Goal: Information Seeking & Learning: Check status

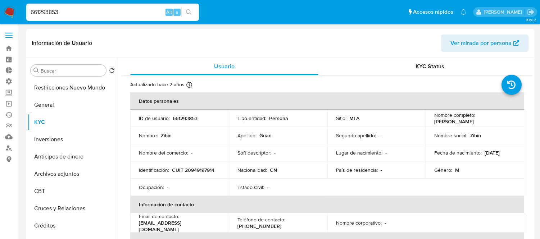
select select "10"
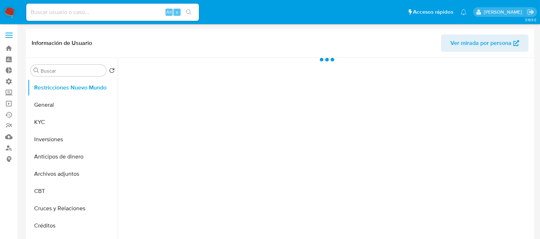
select select "10"
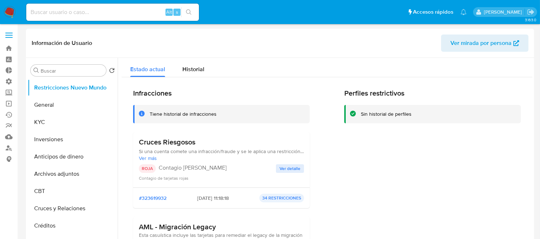
click at [71, 11] on input at bounding box center [112, 12] width 173 height 9
paste input "717939618"
type input "717939618"
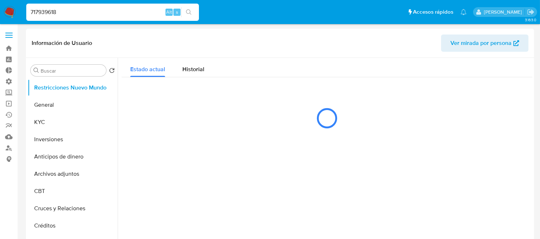
select select "10"
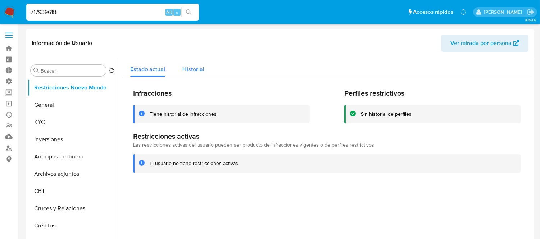
click at [199, 75] on div "Historial" at bounding box center [193, 67] width 22 height 19
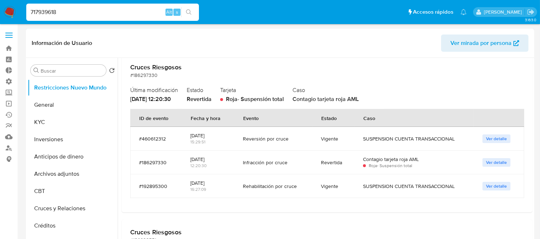
scroll to position [40, 0]
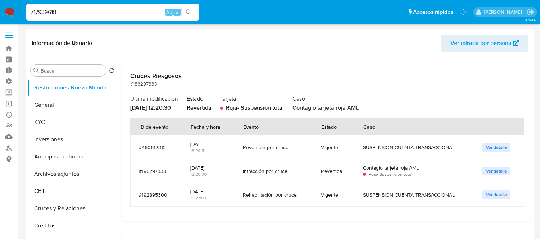
click at [65, 13] on input "717939618" at bounding box center [112, 12] width 173 height 9
paste input "2426525"
click at [65, 13] on input "717939618" at bounding box center [112, 12] width 173 height 9
type input "72426525"
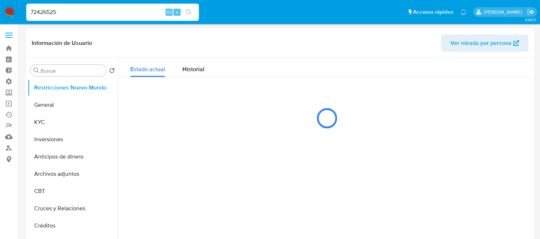
select select "10"
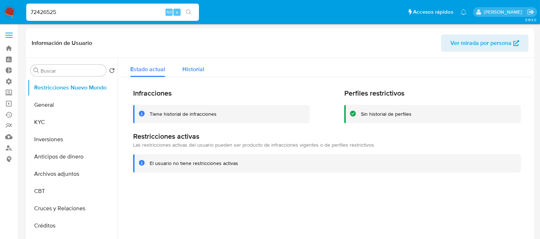
click at [200, 69] on span "Historial" at bounding box center [193, 69] width 22 height 8
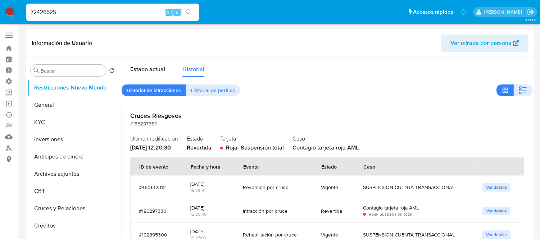
drag, startPoint x: 107, startPoint y: 12, endPoint x: 113, endPoint y: 12, distance: 6.8
click at [107, 12] on input "72426525" at bounding box center [112, 12] width 173 height 9
click at [193, 13] on button "search-icon" at bounding box center [188, 12] width 15 height 10
click at [189, 13] on icon "search-icon" at bounding box center [188, 11] width 5 height 5
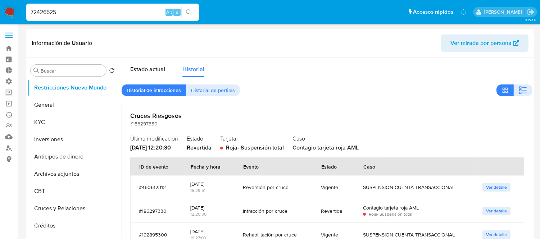
click at [138, 13] on input "72426525" at bounding box center [112, 12] width 173 height 9
click at [118, 35] on header "Información de Usuario Ver mirada por persona" at bounding box center [280, 43] width 497 height 17
drag, startPoint x: 87, startPoint y: 13, endPoint x: 15, endPoint y: 13, distance: 72.0
click at [15, 13] on nav "Pausado Ver notificaciones 72426525 Alt s Accesos rápidos Presiona las siguient…" at bounding box center [270, 12] width 540 height 24
paste input "72426525"
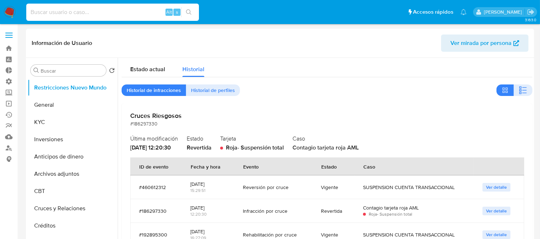
type input "72426525"
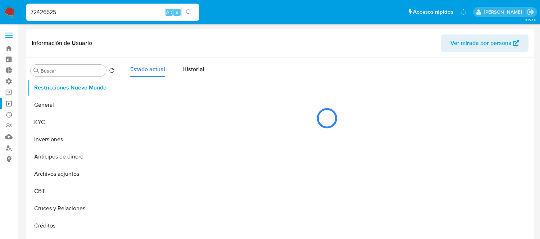
select select "10"
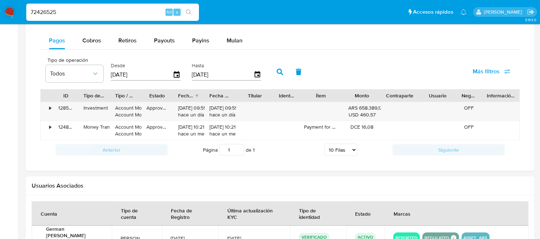
scroll to position [480, 0]
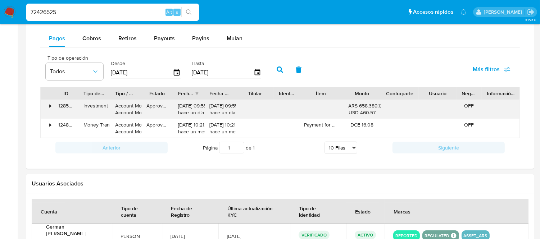
click at [49, 108] on div "•" at bounding box center [50, 106] width 2 height 7
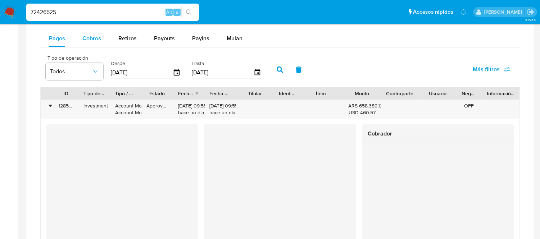
click at [81, 42] on button "Cobros" at bounding box center [92, 38] width 36 height 17
select select "10"
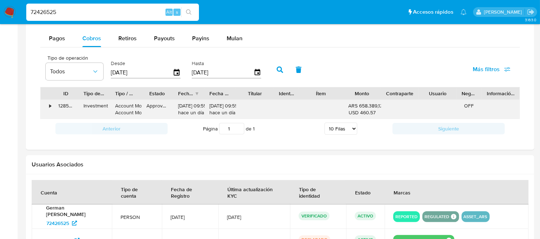
click at [59, 104] on div "128548967381" at bounding box center [65, 109] width 25 height 19
click at [54, 105] on div "128548967381" at bounding box center [65, 109] width 25 height 19
click at [50, 105] on div "•" at bounding box center [50, 106] width 2 height 7
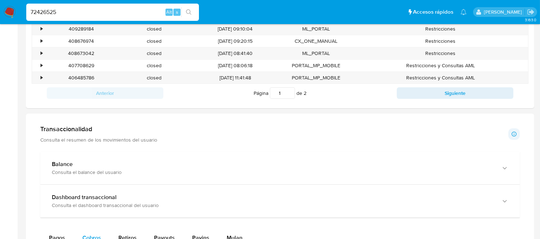
scroll to position [280, 0]
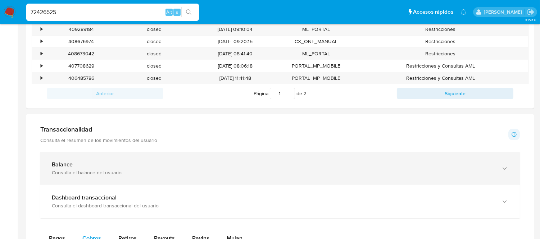
click at [296, 164] on div "Balance" at bounding box center [273, 164] width 442 height 7
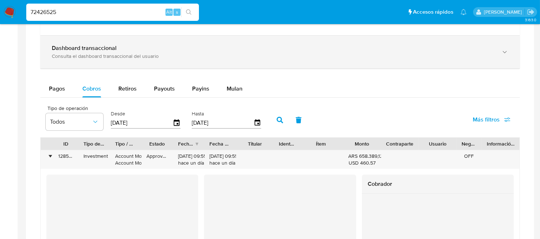
scroll to position [520, 0]
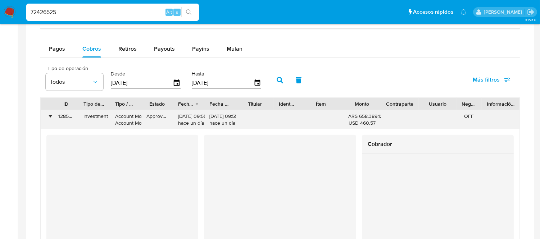
click at [50, 119] on div "•" at bounding box center [50, 116] width 2 height 7
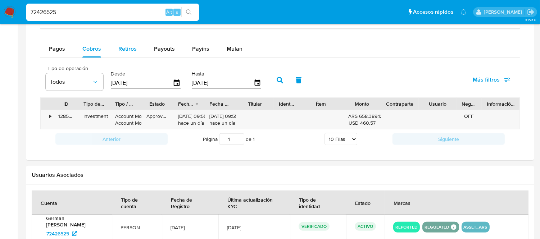
click at [132, 51] on span "Retiros" at bounding box center [127, 49] width 18 height 8
select select "10"
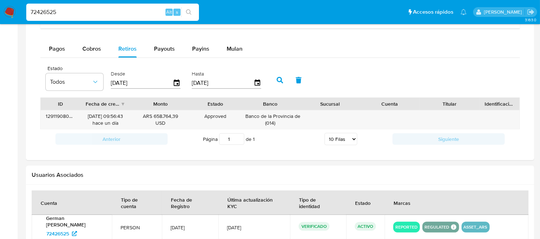
click at [58, 13] on input "72426525" at bounding box center [112, 12] width 173 height 9
paste input "8epj4FpovvgB5t0TVmghlah9"
type input "8epj4FpovvgB5t0TVmghlah9"
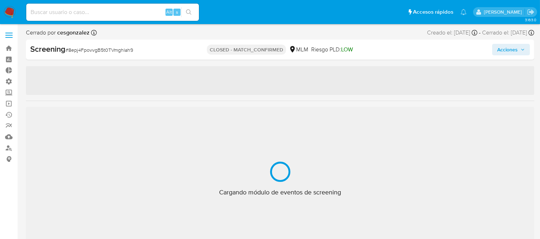
select select "10"
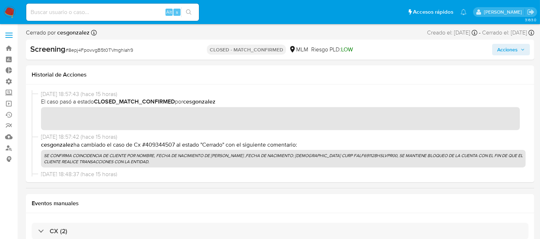
click at [258, 49] on p "CLOSED - MATCH_CONFIRMED" at bounding box center [246, 50] width 79 height 10
click at [510, 54] on span "Acciones" at bounding box center [507, 50] width 21 height 12
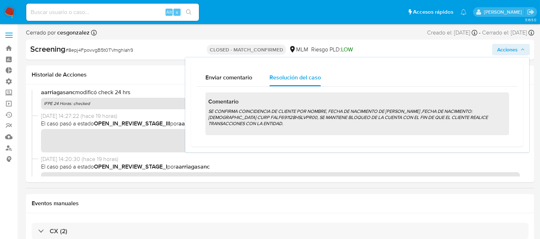
scroll to position [200, 0]
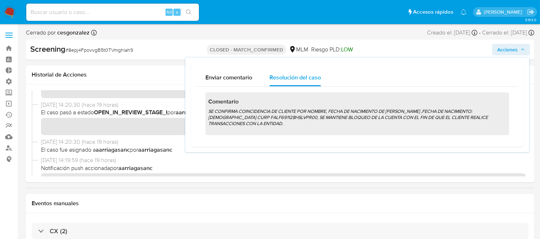
click at [499, 47] on span "Acciones" at bounding box center [507, 50] width 21 height 12
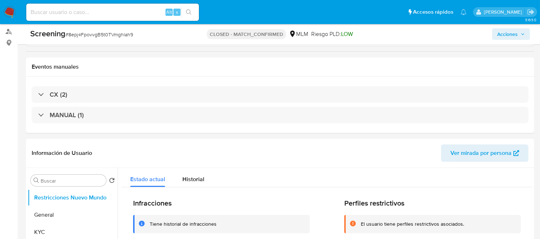
scroll to position [120, 0]
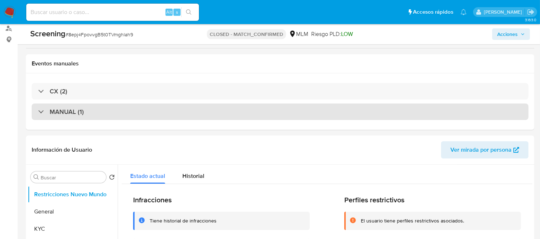
click at [67, 118] on div "MANUAL (1)" at bounding box center [280, 112] width 497 height 17
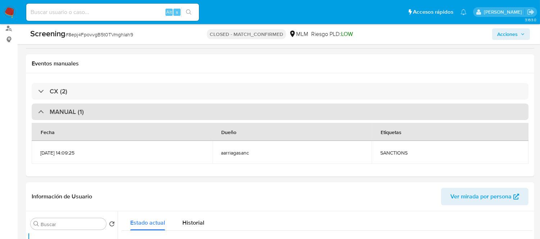
click at [67, 118] on div "MANUAL (1)" at bounding box center [280, 112] width 497 height 17
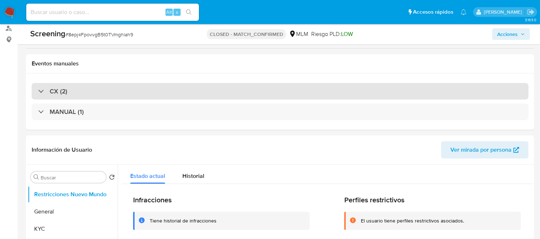
click at [66, 96] on div "CX (2)" at bounding box center [280, 91] width 497 height 17
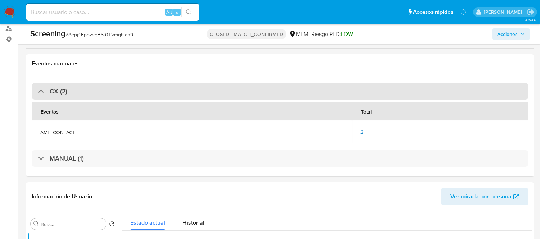
click at [66, 96] on div "CX (2)" at bounding box center [280, 91] width 497 height 17
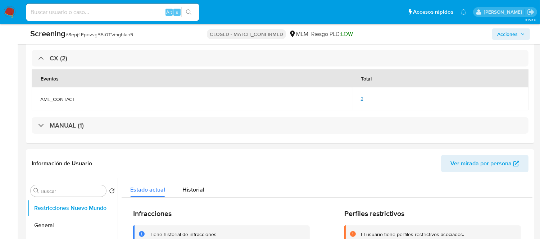
scroll to position [160, 0]
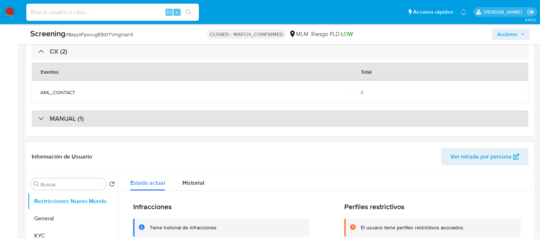
click at [39, 124] on div "MANUAL (1)" at bounding box center [280, 118] width 497 height 17
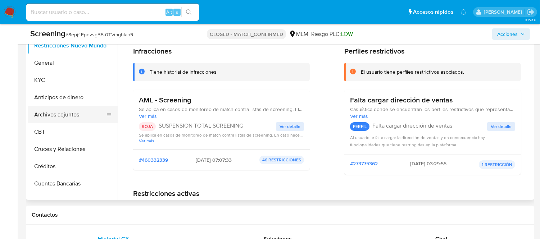
scroll to position [320, 0]
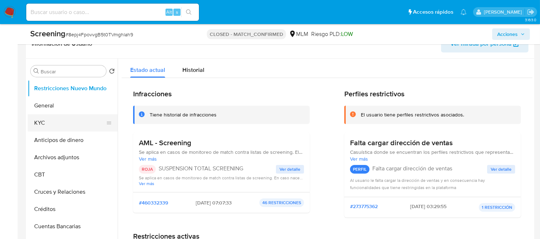
click at [38, 117] on button "KYC" at bounding box center [70, 122] width 84 height 17
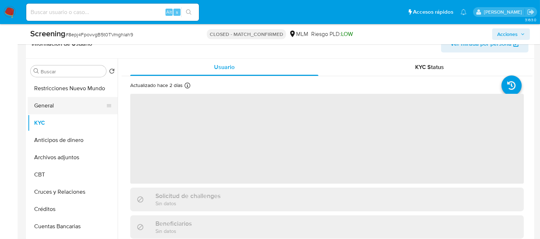
click at [44, 109] on button "General" at bounding box center [70, 105] width 84 height 17
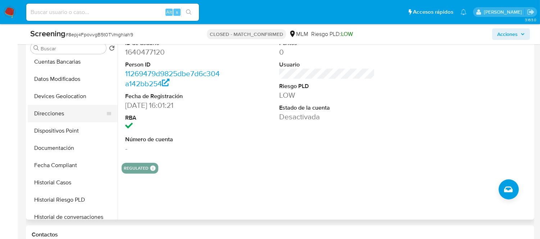
scroll to position [159, 0]
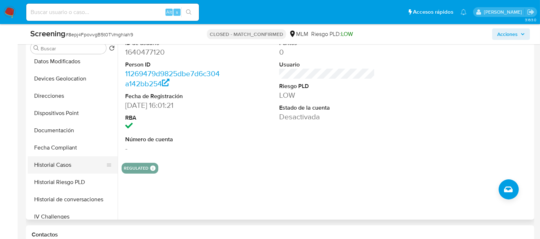
click at [47, 167] on button "Historial Casos" at bounding box center [70, 165] width 84 height 17
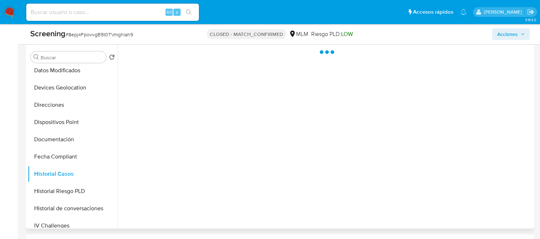
scroll to position [320, 0]
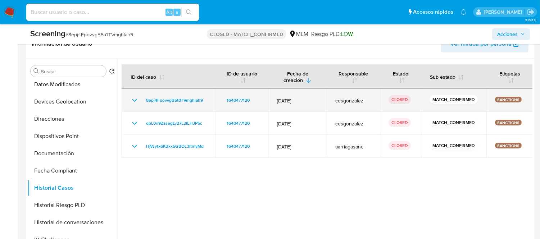
click at [136, 102] on icon "Mostrar/Ocultar" at bounding box center [134, 100] width 9 height 9
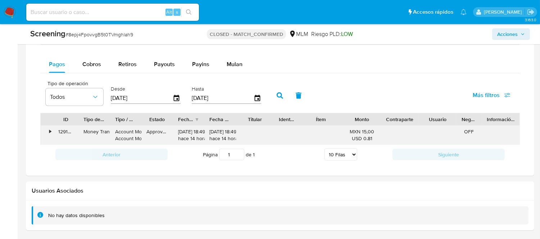
scroll to position [664, 0]
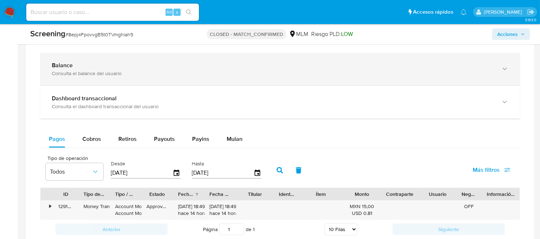
click at [124, 62] on div "Balance" at bounding box center [273, 65] width 442 height 7
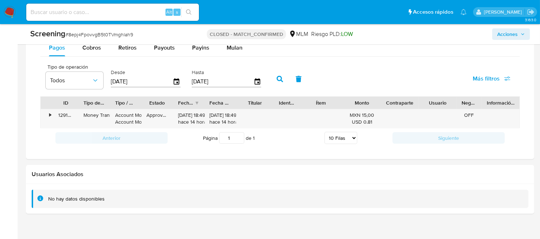
scroll to position [794, 0]
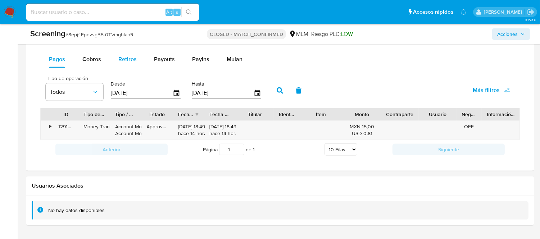
click at [125, 63] on span "Retiros" at bounding box center [127, 59] width 18 height 8
select select "10"
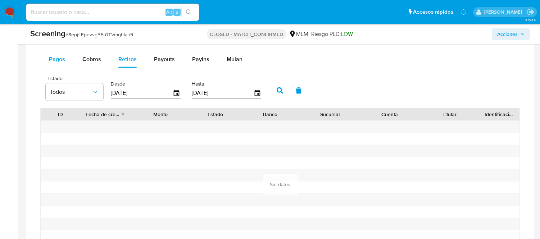
click at [63, 57] on span "Pagos" at bounding box center [57, 59] width 16 height 8
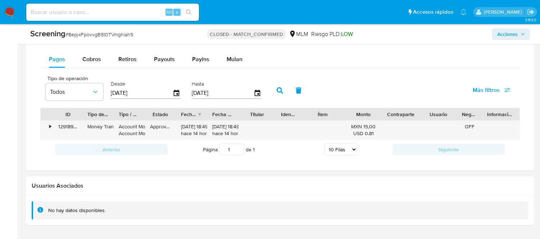
click at [78, 116] on div at bounding box center [82, 114] width 13 height 12
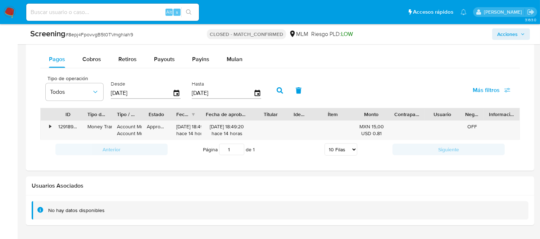
drag, startPoint x: 240, startPoint y: 115, endPoint x: 261, endPoint y: 115, distance: 20.9
click at [261, 115] on div "ID Tipo de operación Tipo / Método Estado Fecha de creación Fecha de aprobación…" at bounding box center [280, 114] width 479 height 12
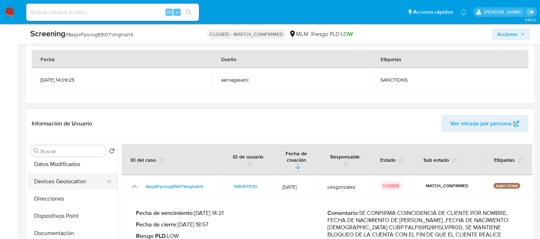
scroll to position [0, 0]
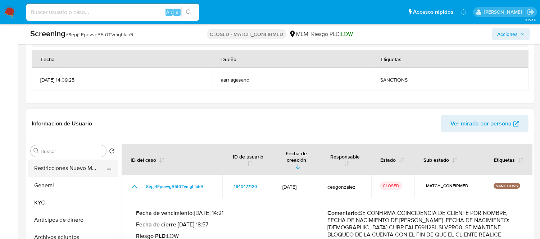
click at [48, 173] on button "Restricciones Nuevo Mundo" at bounding box center [70, 168] width 84 height 17
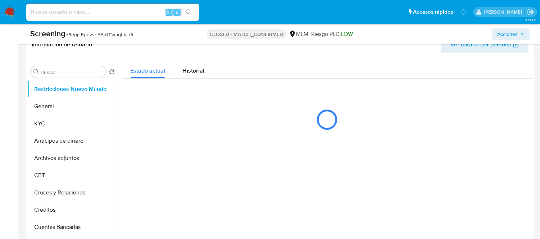
scroll to position [320, 0]
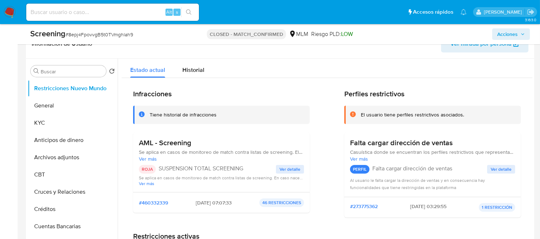
drag, startPoint x: 249, startPoint y: 90, endPoint x: 224, endPoint y: 65, distance: 35.6
click at [224, 65] on div "Estado actual Historial" at bounding box center [327, 68] width 411 height 19
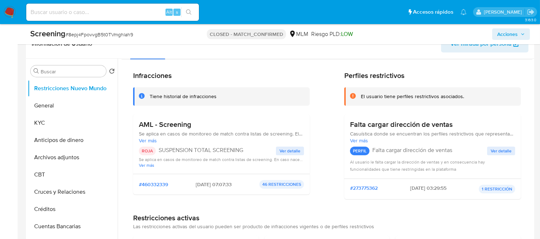
scroll to position [0, 0]
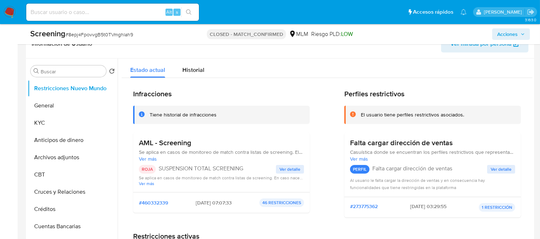
click at [293, 169] on span "Ver detalle" at bounding box center [290, 169] width 21 height 7
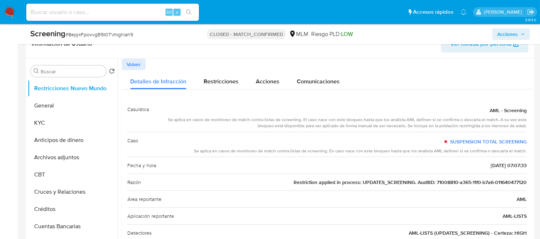
click at [138, 63] on span "Volver" at bounding box center [134, 64] width 14 height 10
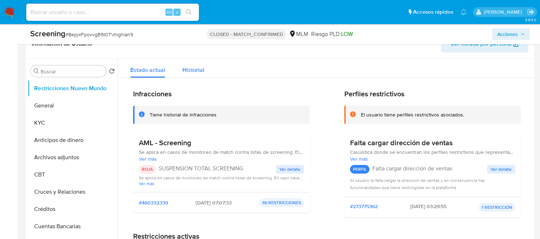
click at [193, 69] on span "Historial" at bounding box center [193, 70] width 22 height 8
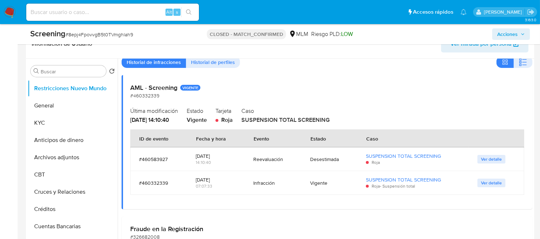
scroll to position [26, 0]
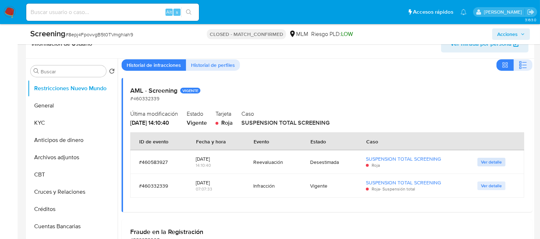
click at [498, 163] on span "Ver detalle" at bounding box center [491, 162] width 21 height 7
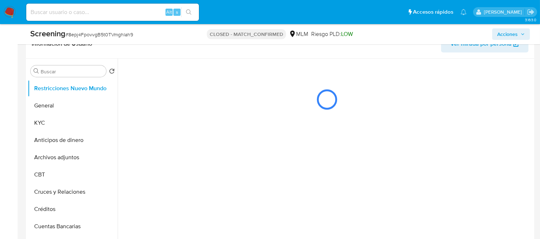
scroll to position [0, 0]
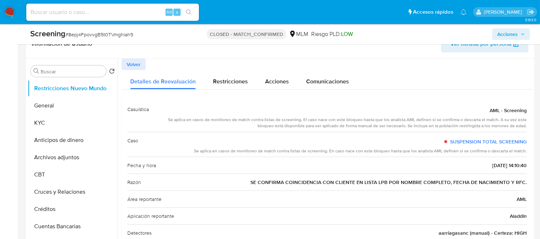
click at [134, 66] on span "Volver" at bounding box center [134, 64] width 14 height 10
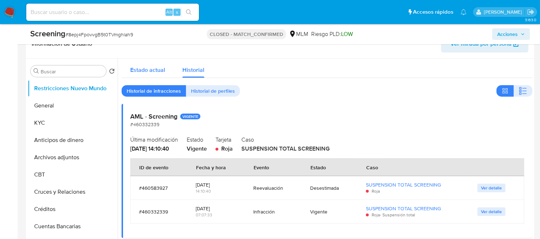
click at [148, 73] on span "Estado actual" at bounding box center [147, 70] width 35 height 8
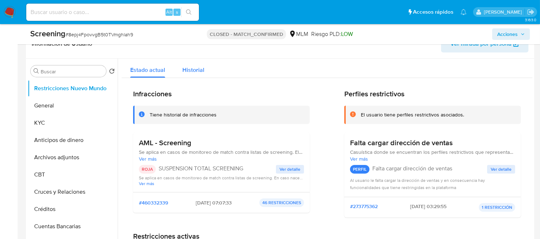
click at [195, 72] on span "Historial" at bounding box center [193, 70] width 22 height 8
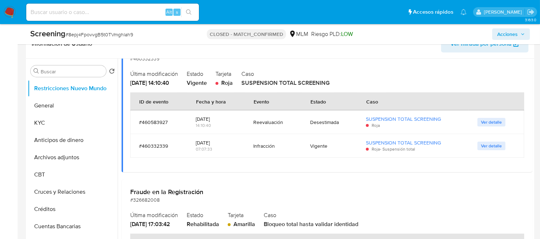
scroll to position [80, 0]
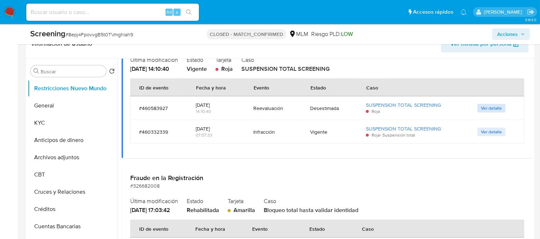
click at [484, 109] on span "Ver detalle" at bounding box center [491, 108] width 21 height 7
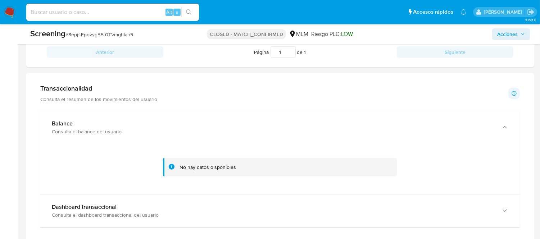
scroll to position [760, 0]
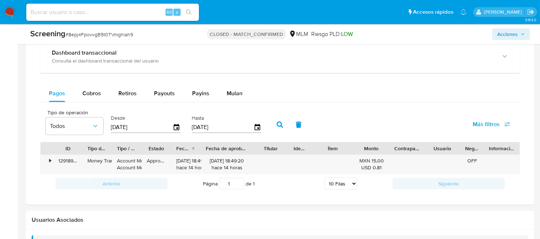
click at [148, 146] on div at bounding box center [141, 148] width 13 height 12
click at [85, 96] on span "Cobros" at bounding box center [91, 93] width 19 height 8
select select "10"
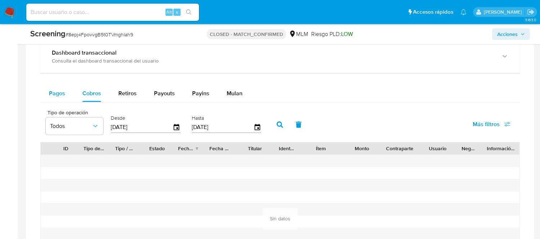
click at [51, 99] on div "Pagos" at bounding box center [57, 93] width 16 height 17
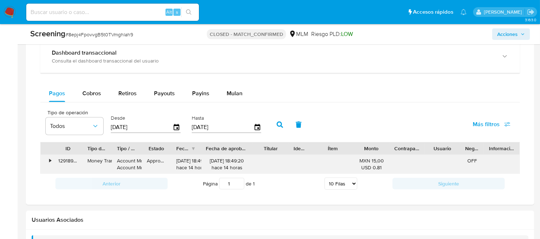
click at [48, 161] on div "•" at bounding box center [47, 164] width 13 height 19
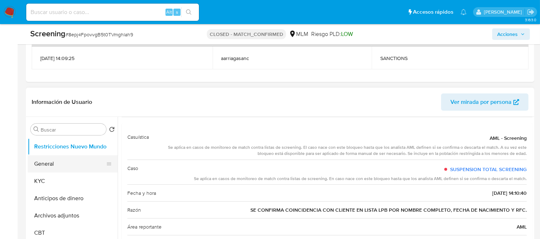
scroll to position [280, 0]
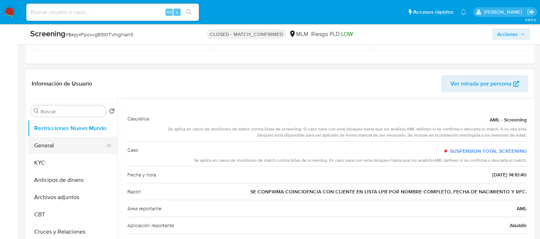
click at [54, 146] on button "General" at bounding box center [70, 145] width 84 height 17
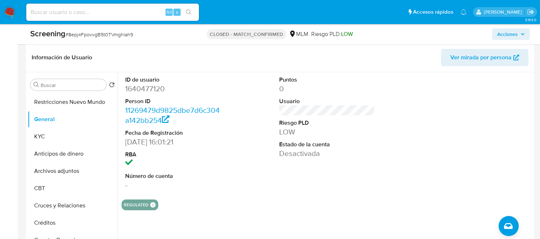
scroll to position [320, 0]
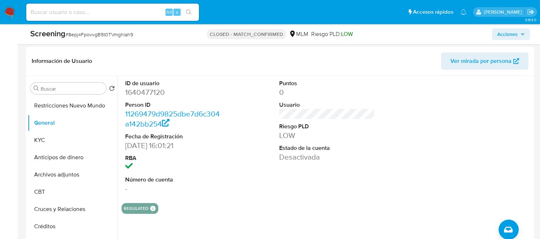
click at [140, 35] on div "Screening # 8epj4FpovvgB5t0TVmghlah9" at bounding box center [112, 33] width 164 height 11
click at [112, 33] on span "# 8epj4FpovvgB5t0TVmghlah9" at bounding box center [99, 34] width 68 height 7
click at [120, 33] on span "# 8epj4FpovvgB5t0TVmghlah9" at bounding box center [99, 34] width 68 height 7
copy span "8epj4FpovvgB5t0TVmghlah9"
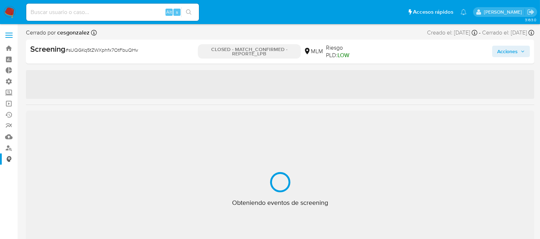
select select "10"
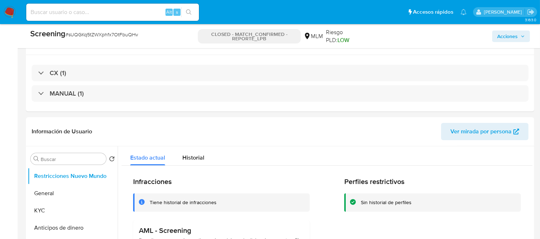
scroll to position [160, 0]
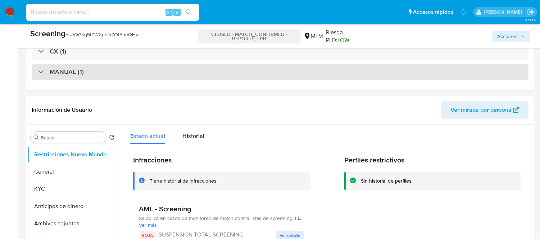
click at [148, 74] on div "MANUAL (1)" at bounding box center [280, 72] width 497 height 17
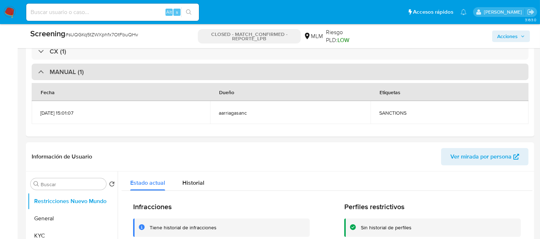
click at [151, 73] on div "MANUAL (1)" at bounding box center [280, 72] width 497 height 17
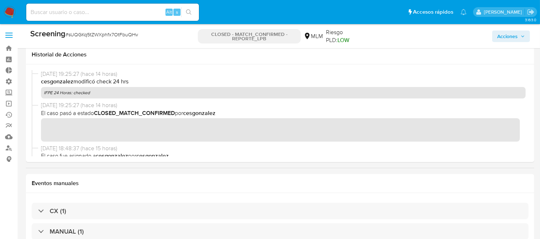
scroll to position [80, 0]
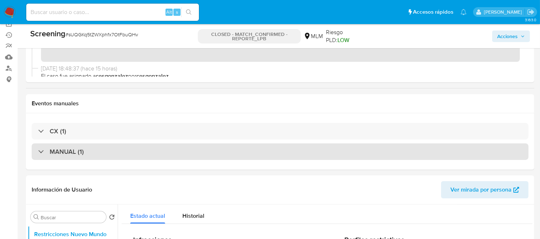
click at [59, 155] on h3 "MANUAL (1)" at bounding box center [67, 152] width 34 height 8
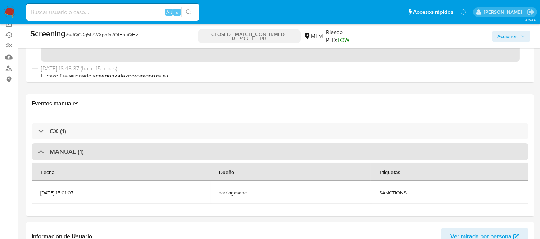
scroll to position [120, 0]
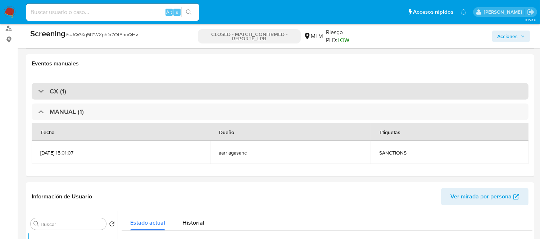
click at [38, 87] on div "CX (1)" at bounding box center [280, 91] width 497 height 17
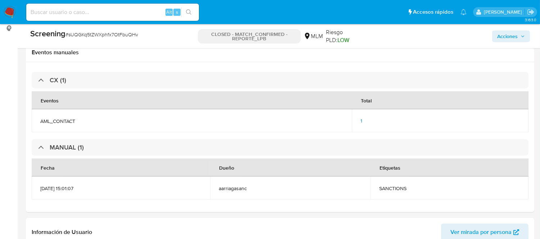
scroll to position [320, 0]
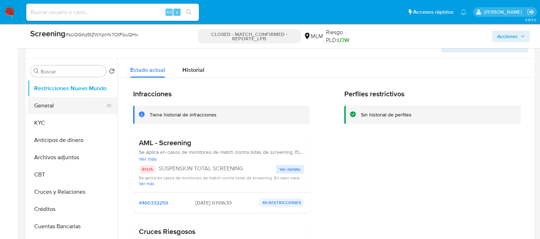
click at [45, 109] on button "General" at bounding box center [70, 105] width 84 height 17
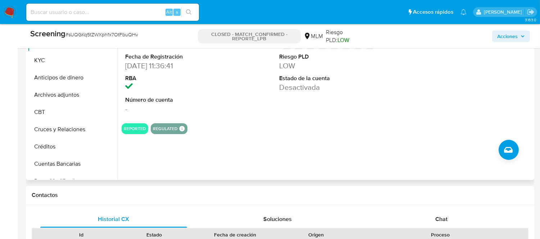
scroll to position [400, 0]
drag, startPoint x: 161, startPoint y: 42, endPoint x: 66, endPoint y: 31, distance: 96.0
click at [66, 31] on div "Screening # sUQGKq5tZWXphfx7OtFbuQHv" at bounding box center [112, 35] width 165 height 15
copy span "# sUQGKq5tZWXphfx7OtFbuQHv"
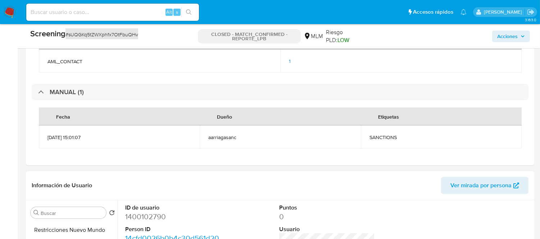
scroll to position [160, 0]
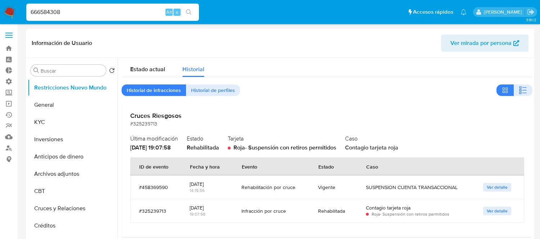
select select "10"
click at [77, 15] on input "666584308" at bounding box center [112, 12] width 173 height 9
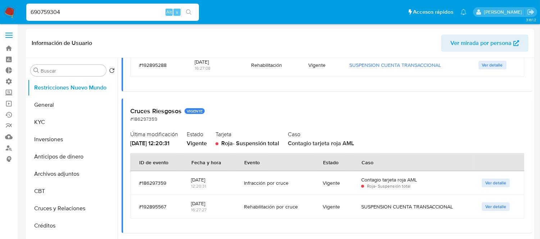
type input "690759304"
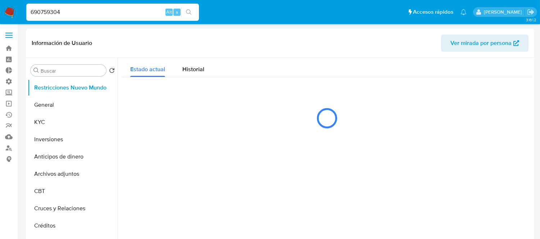
select select "10"
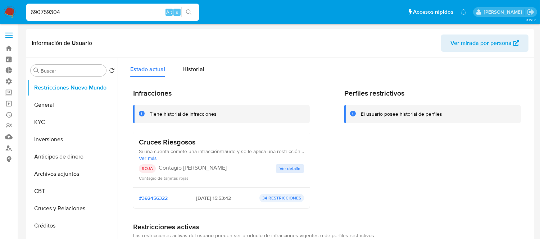
click at [73, 9] on input "690759304" at bounding box center [112, 12] width 173 height 9
click at [357, 181] on div "Perfiles restrictivos El usuario posee historial de perfiles" at bounding box center [432, 151] width 177 height 125
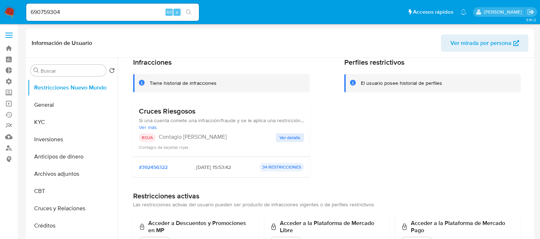
scroll to position [80, 0]
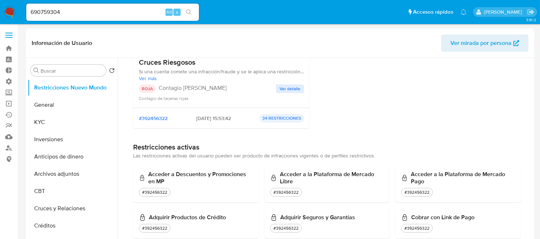
click at [285, 86] on span "Ver detalle" at bounding box center [290, 88] width 21 height 7
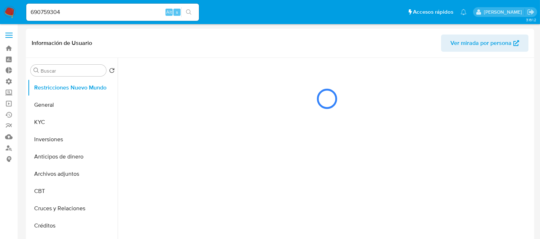
scroll to position [0, 0]
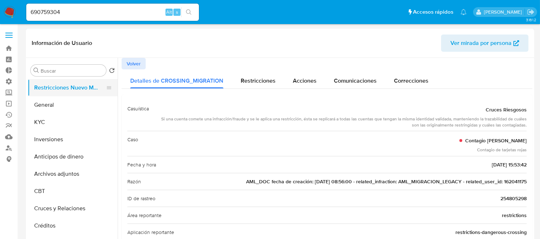
click at [53, 92] on button "Restricciones Nuevo Mundo" at bounding box center [70, 87] width 84 height 17
drag, startPoint x: 63, startPoint y: 12, endPoint x: -49, endPoint y: 6, distance: 112.4
paste input "2913209111"
type input "2913209111"
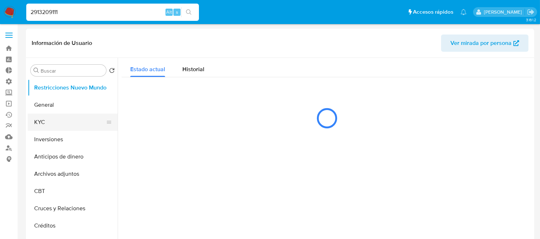
select select "10"
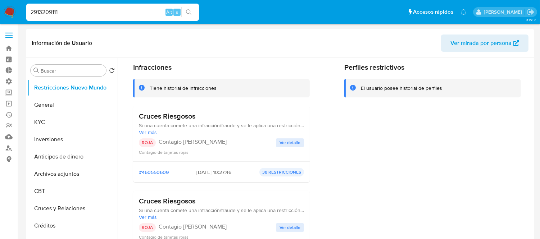
scroll to position [40, 0]
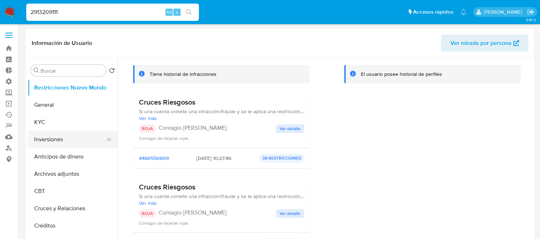
click at [42, 132] on button "Inversiones" at bounding box center [70, 139] width 84 height 17
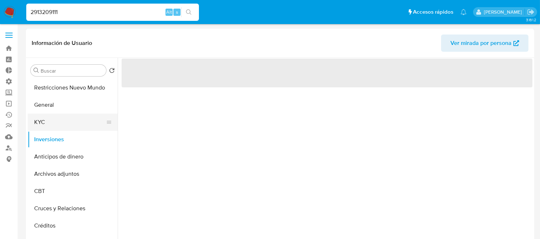
click at [42, 127] on button "KYC" at bounding box center [70, 122] width 84 height 17
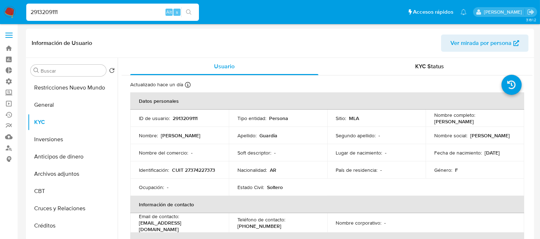
click at [112, 15] on input "2913209111" at bounding box center [112, 12] width 173 height 9
paste input "70954924"
type input "70954924"
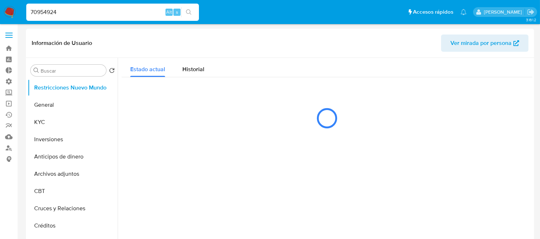
select select "10"
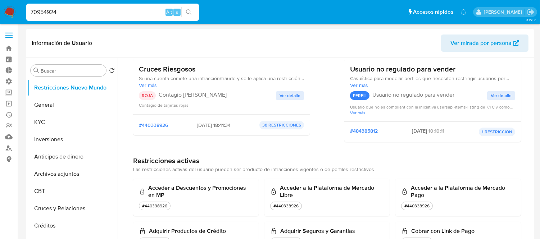
scroll to position [80, 0]
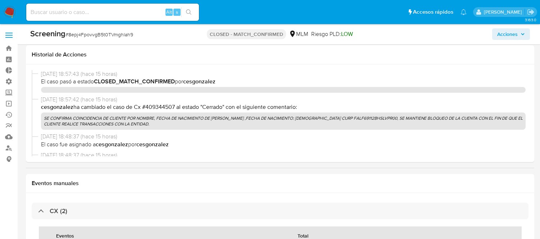
select select "10"
